Goal: Information Seeking & Learning: Learn about a topic

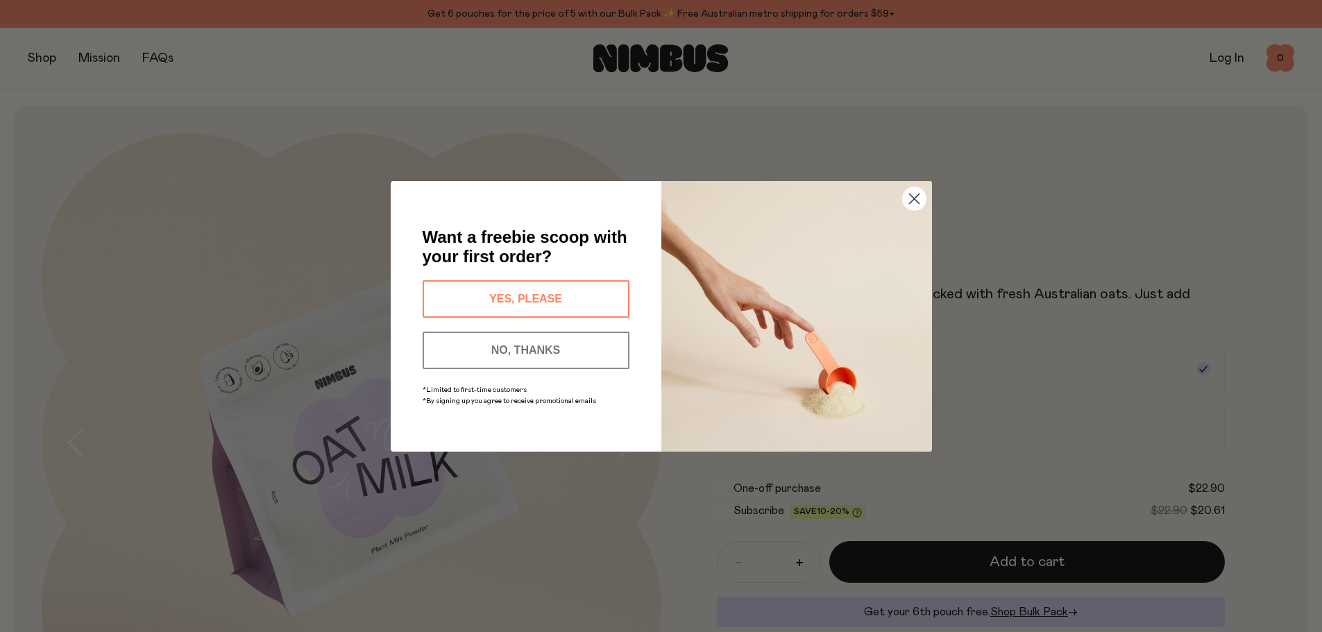
scroll to position [69, 0]
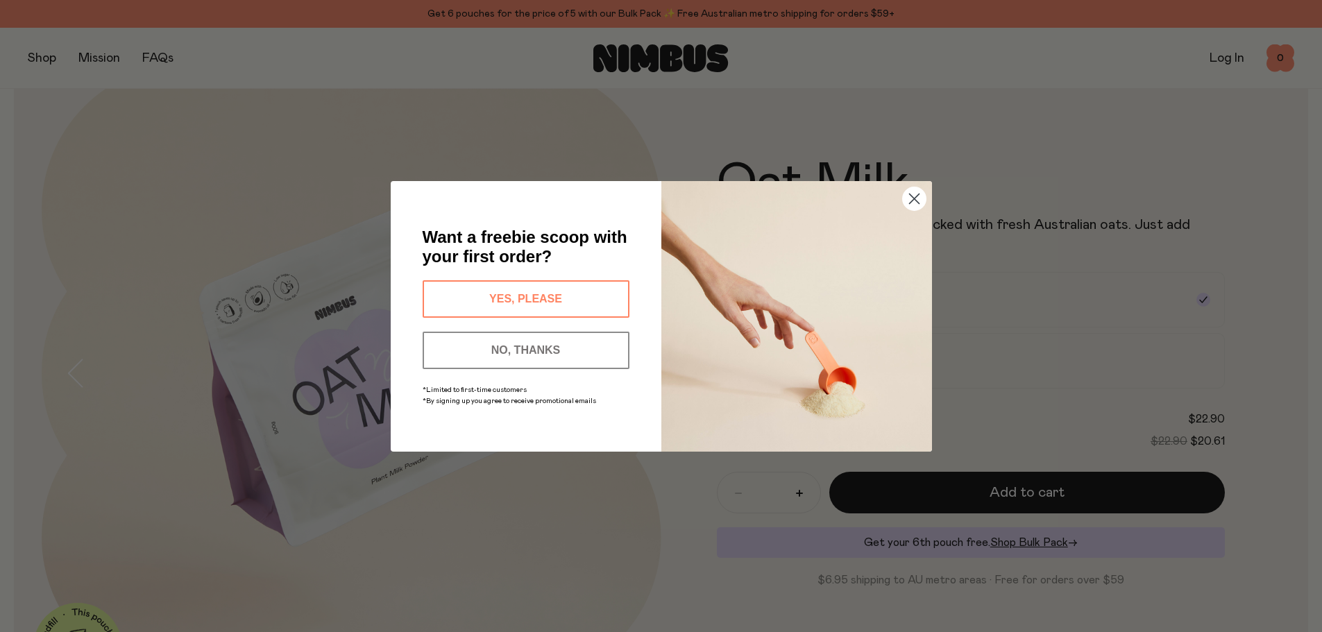
click at [535, 289] on button "YES, PLEASE" at bounding box center [526, 298] width 207 height 37
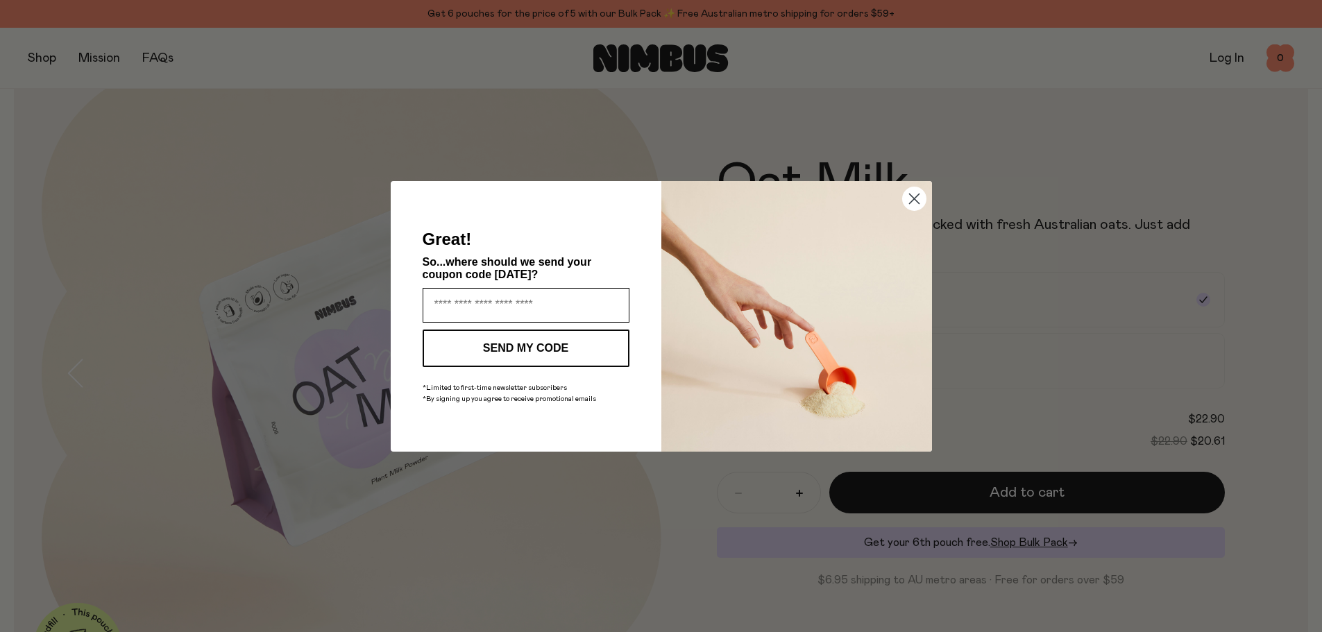
click at [511, 299] on input "Enter your email address" at bounding box center [526, 305] width 207 height 35
type input "**********"
click at [538, 341] on button "SEND MY CODE" at bounding box center [526, 348] width 207 height 37
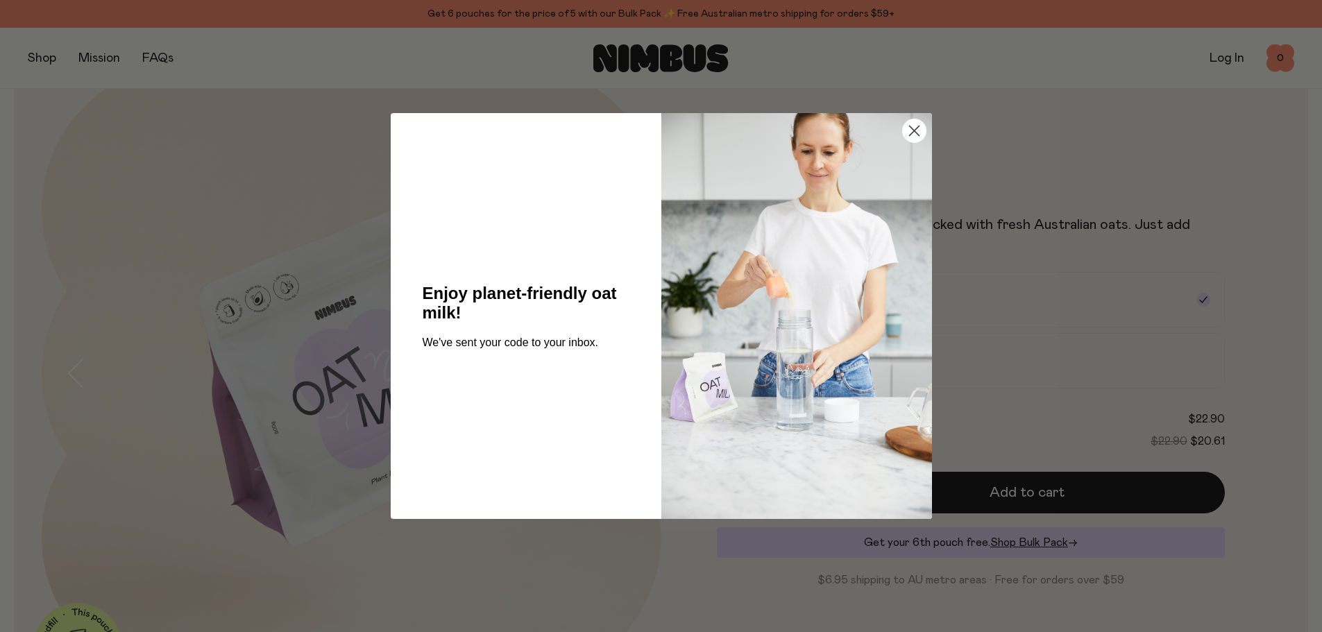
click at [915, 131] on circle "Close dialog" at bounding box center [913, 130] width 23 height 23
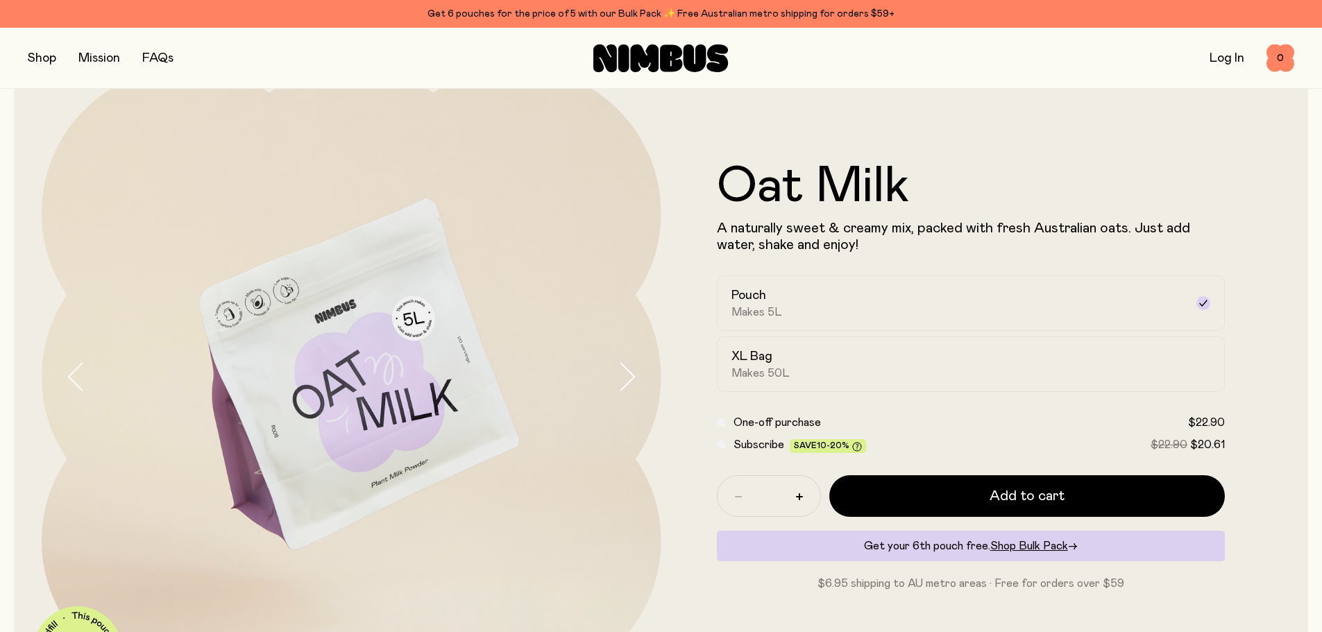
scroll to position [87, 0]
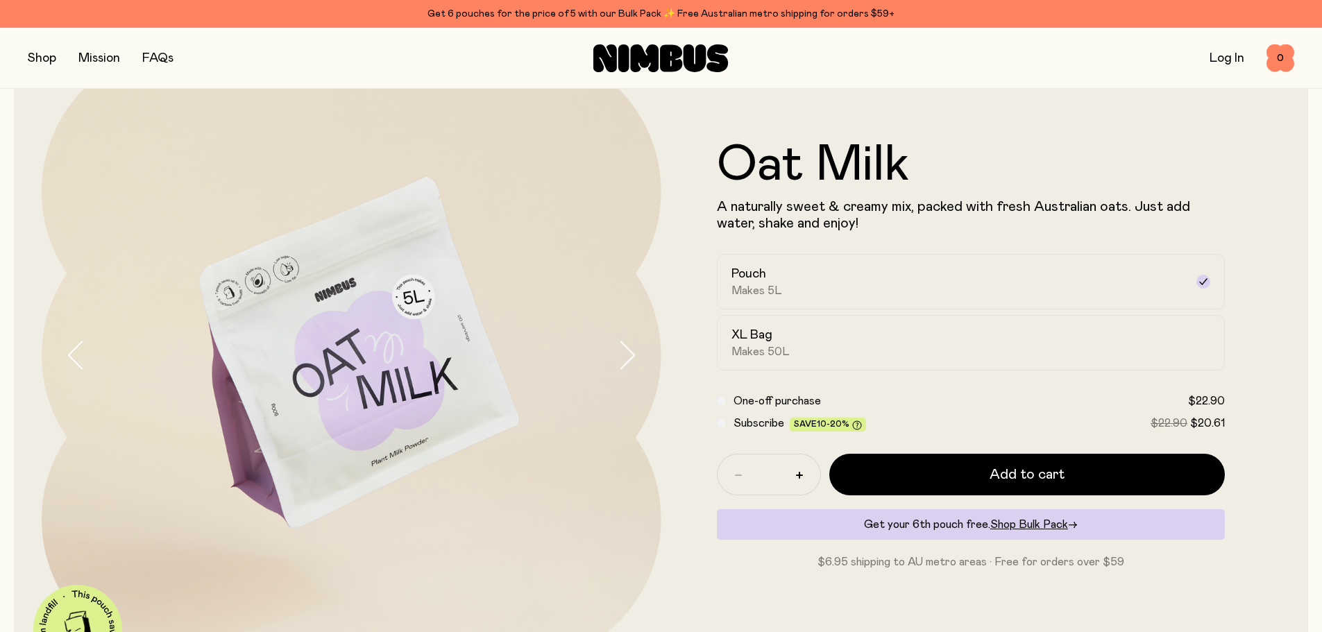
click at [627, 357] on icon "button" at bounding box center [626, 355] width 19 height 29
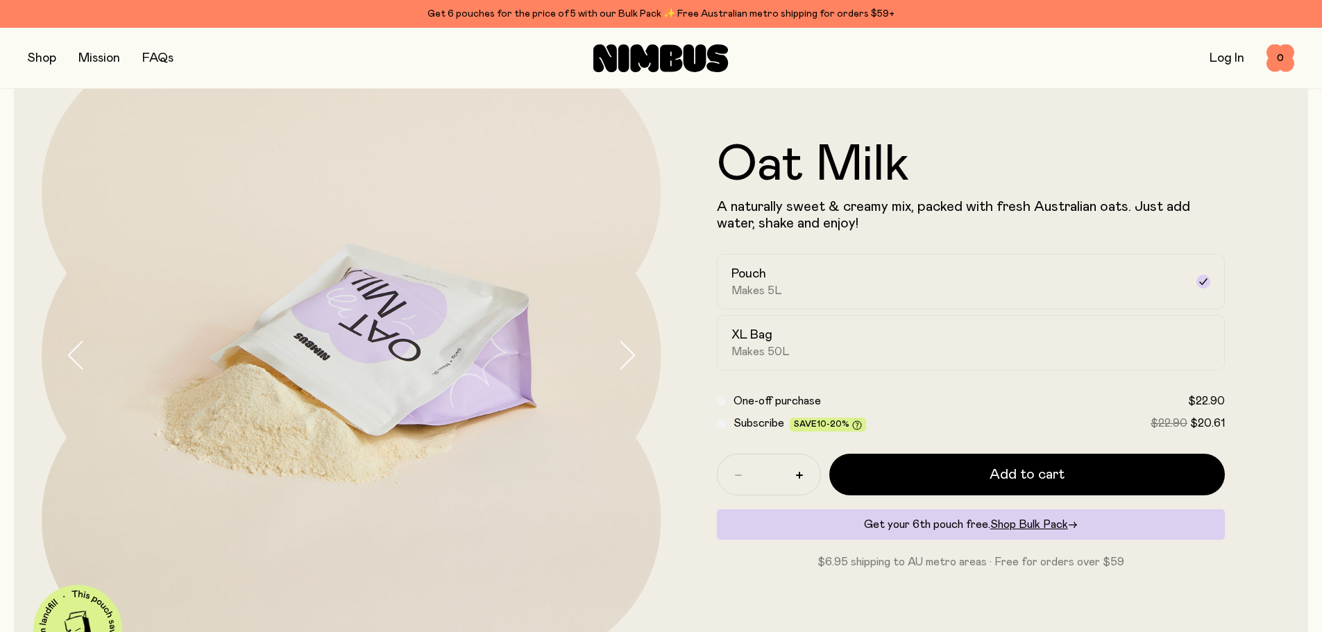
click at [628, 356] on icon "button" at bounding box center [626, 355] width 19 height 29
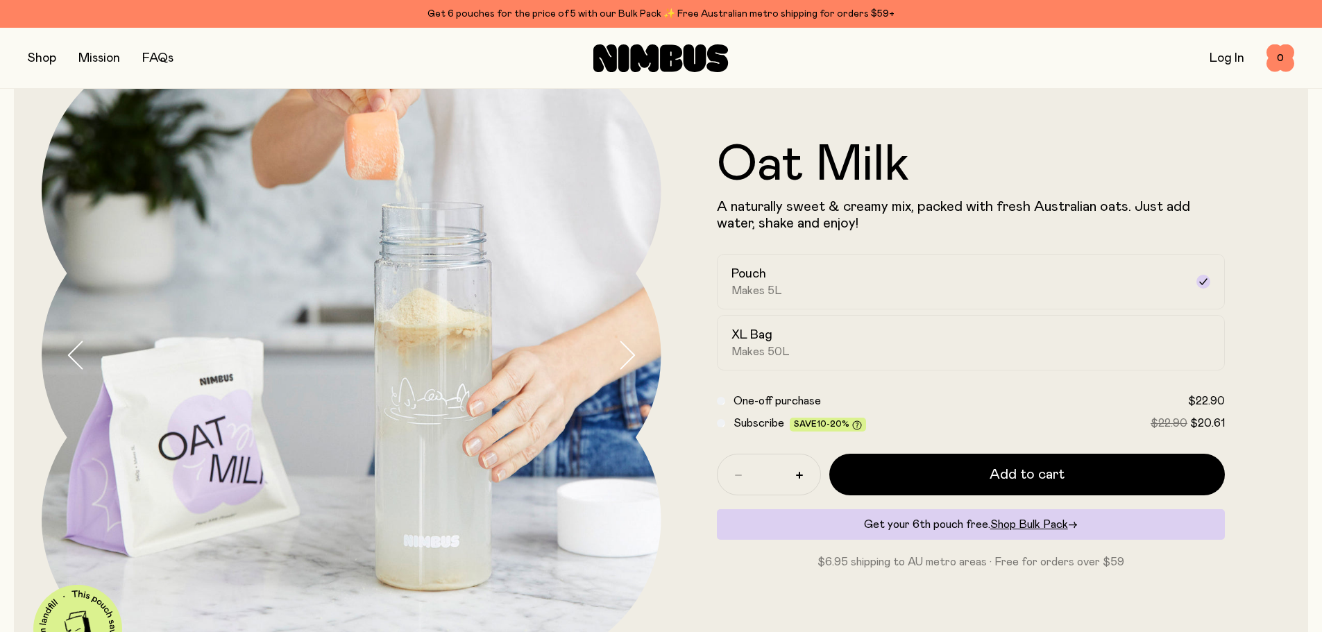
click at [629, 352] on icon "button" at bounding box center [626, 355] width 19 height 29
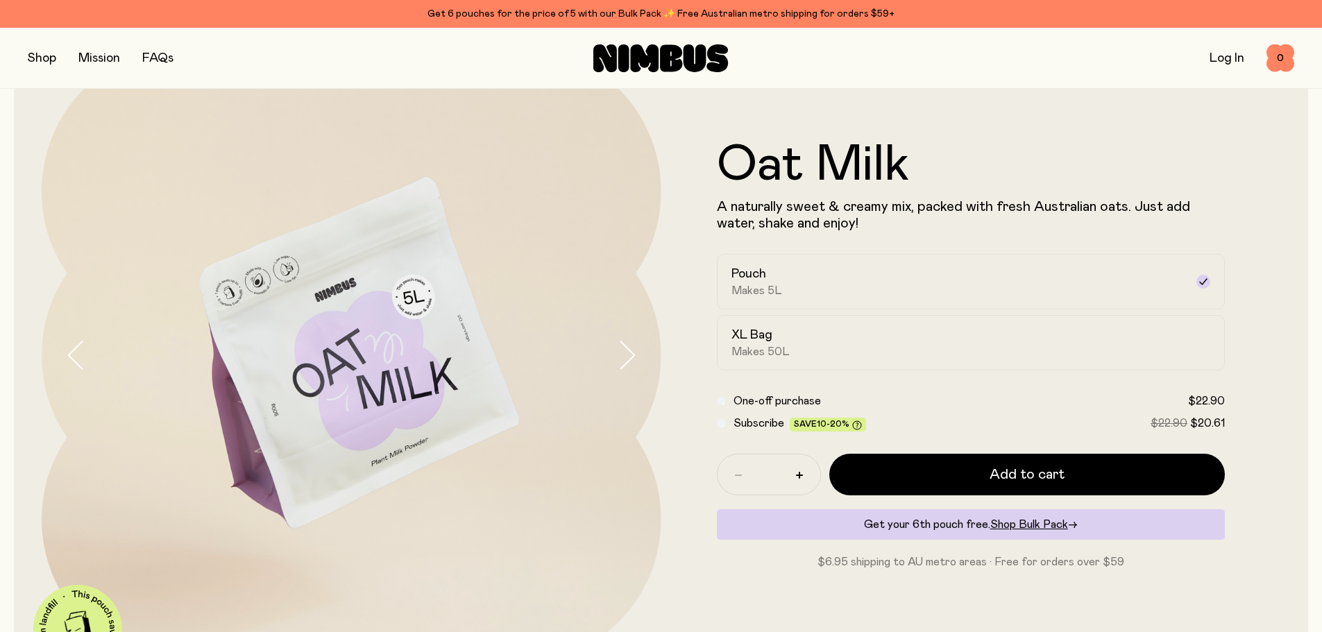
click at [629, 352] on icon "button" at bounding box center [626, 355] width 19 height 29
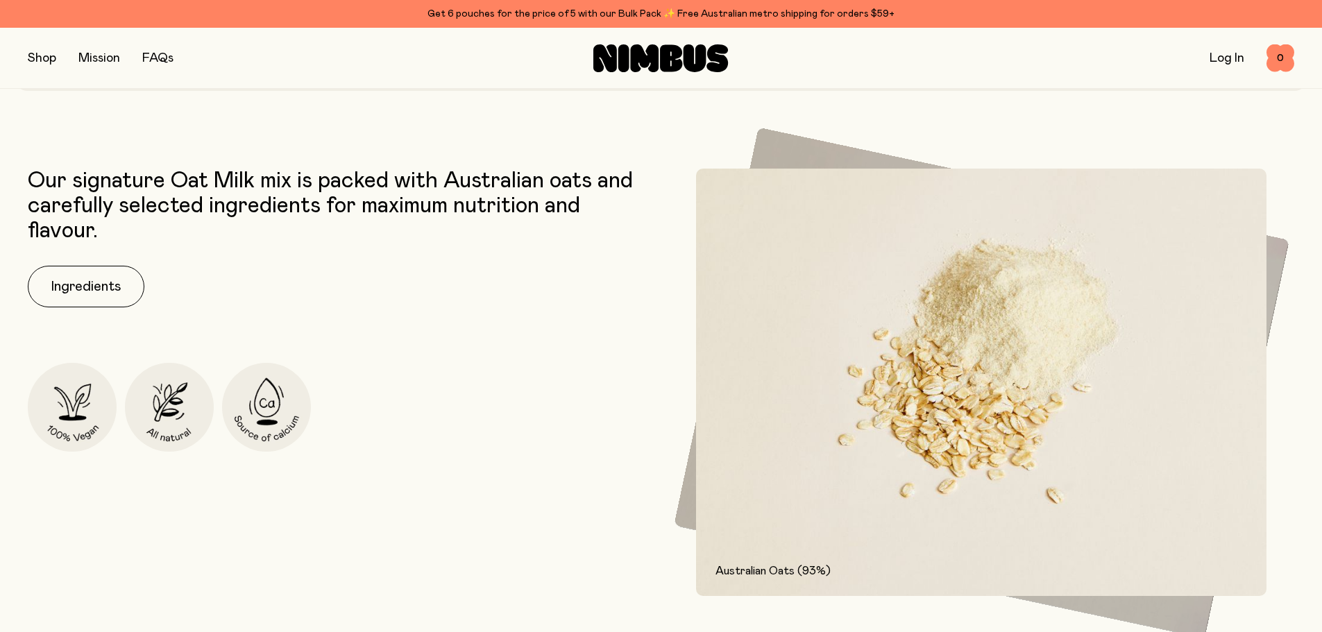
scroll to position [679, 0]
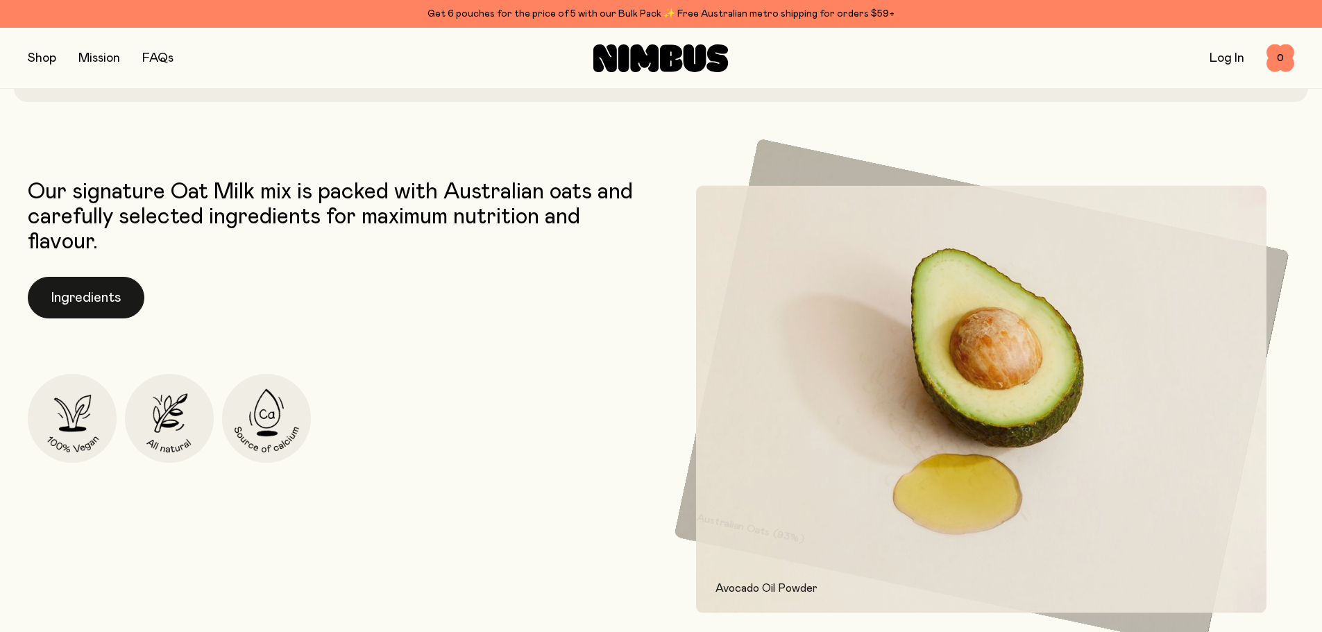
click at [97, 299] on button "Ingredients" at bounding box center [86, 298] width 117 height 42
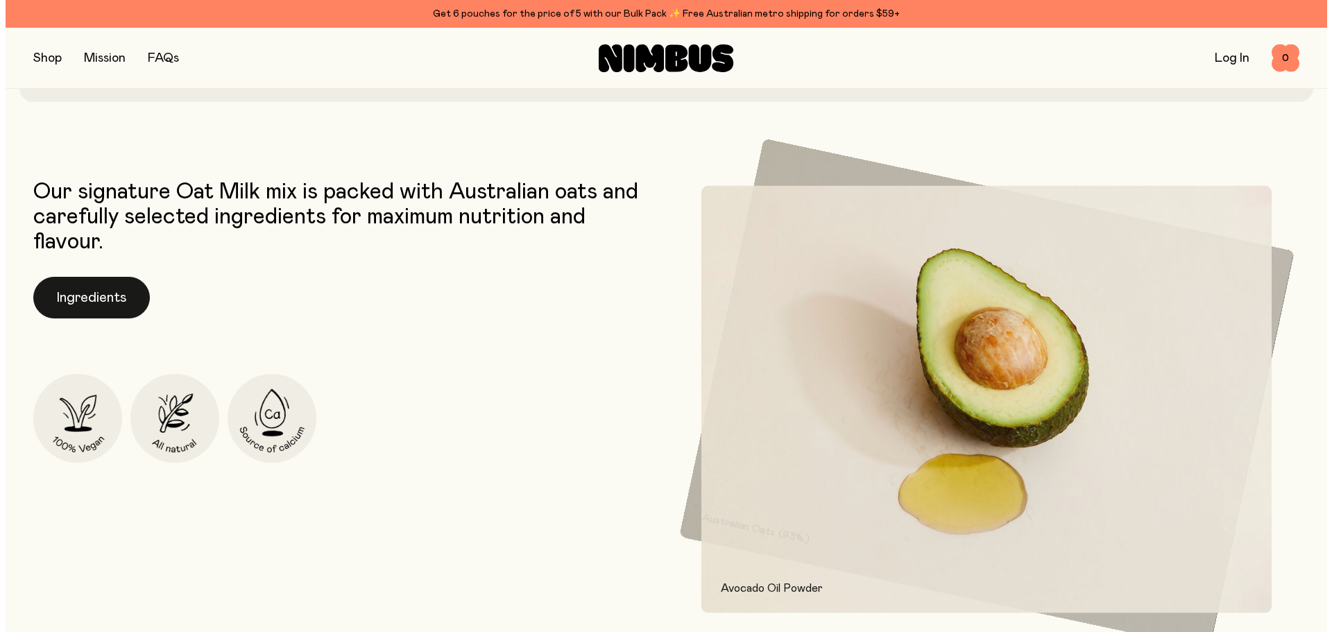
scroll to position [0, 0]
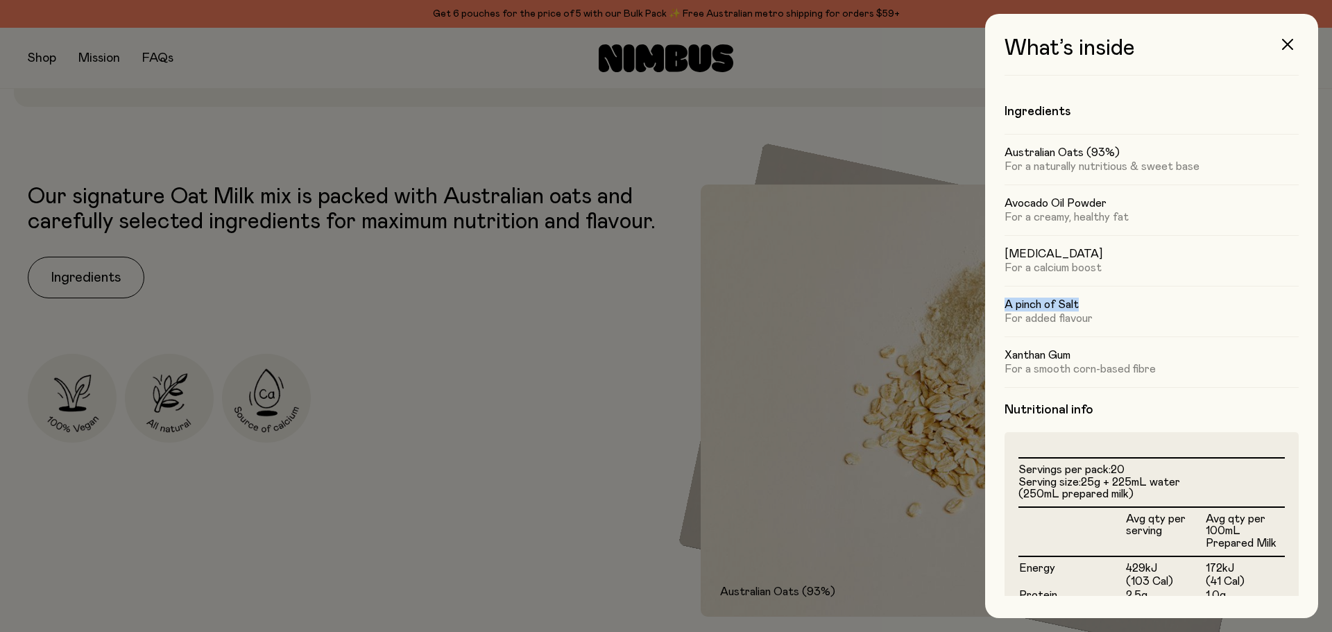
click at [1300, 290] on div "What’s inside Ingredients Australian Oats (93%) For a naturally nutritious & sw…" at bounding box center [1151, 316] width 333 height 604
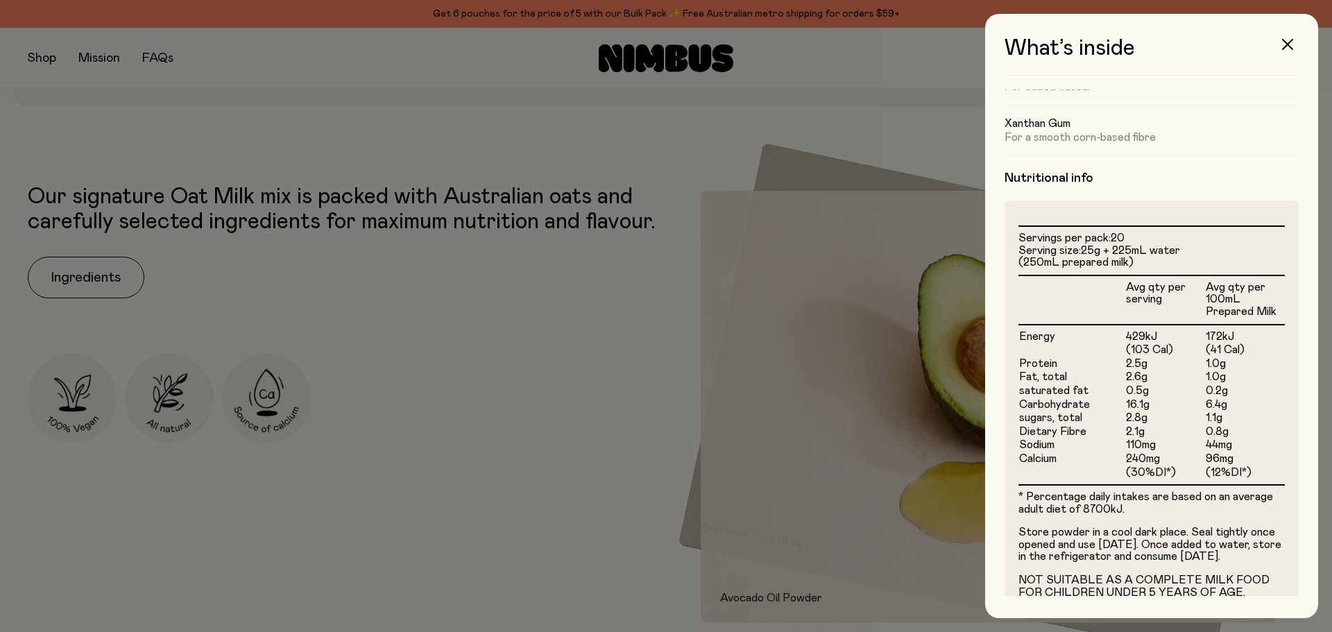
scroll to position [278, 0]
